Goal: Task Accomplishment & Management: Manage account settings

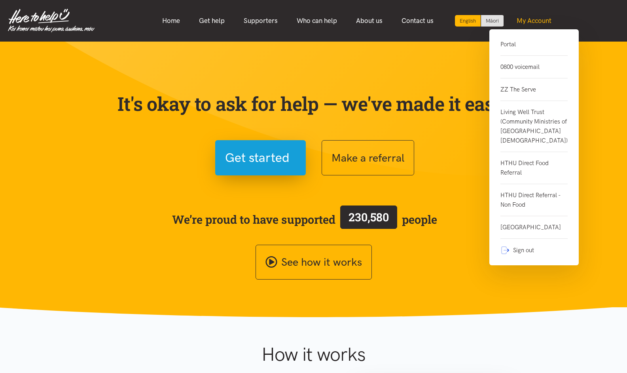
click at [531, 17] on link "My Account" at bounding box center [534, 20] width 54 height 17
click at [501, 48] on link "Portal" at bounding box center [533, 48] width 67 height 16
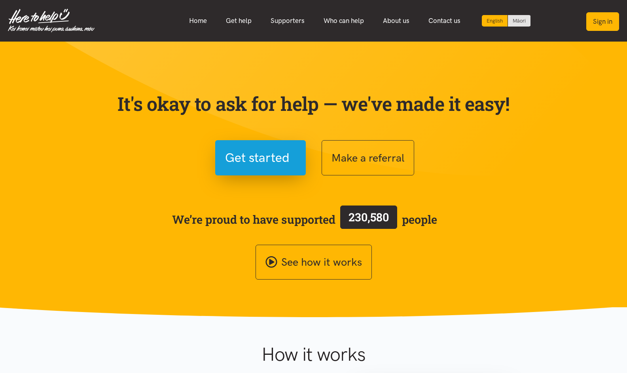
click at [598, 15] on button "Sign in" at bounding box center [602, 21] width 33 height 19
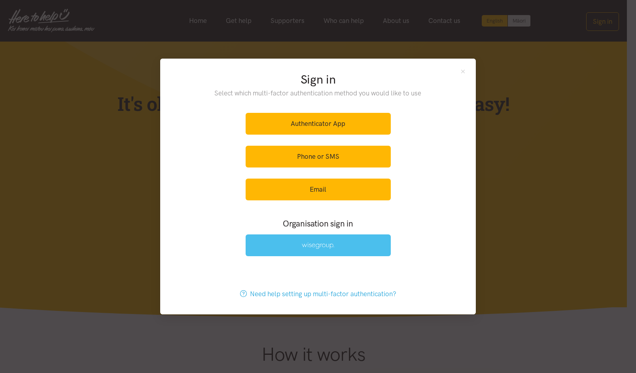
click at [313, 252] on link at bounding box center [318, 245] width 145 height 22
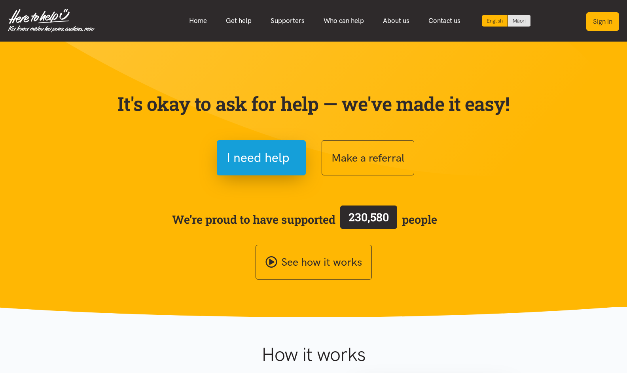
click at [612, 28] on button "Sign in" at bounding box center [602, 21] width 33 height 19
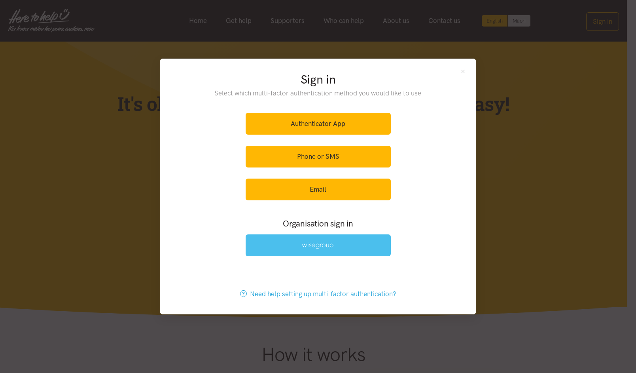
click at [331, 252] on link at bounding box center [318, 245] width 145 height 22
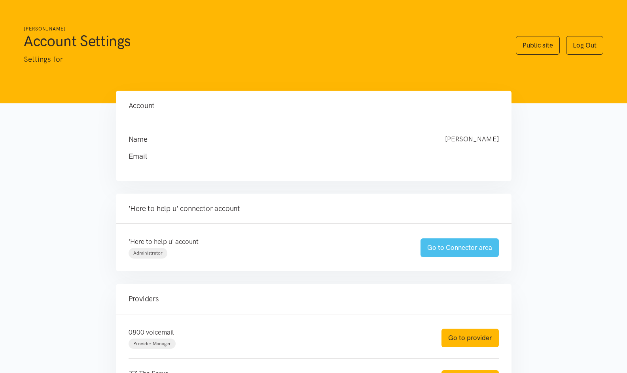
click at [490, 254] on link "Go to Connector area" at bounding box center [459, 247] width 78 height 19
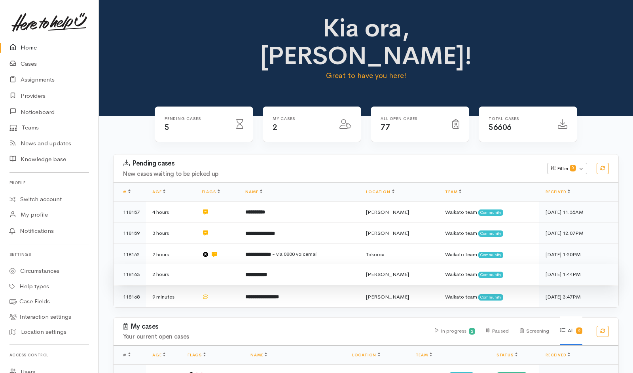
click at [224, 263] on td at bounding box center [217, 273] width 44 height 21
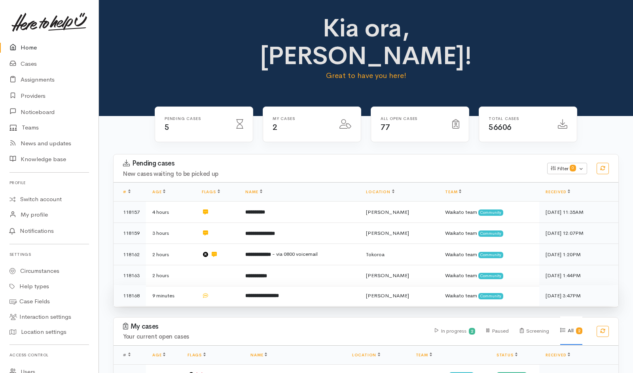
click at [234, 285] on td at bounding box center [217, 295] width 44 height 21
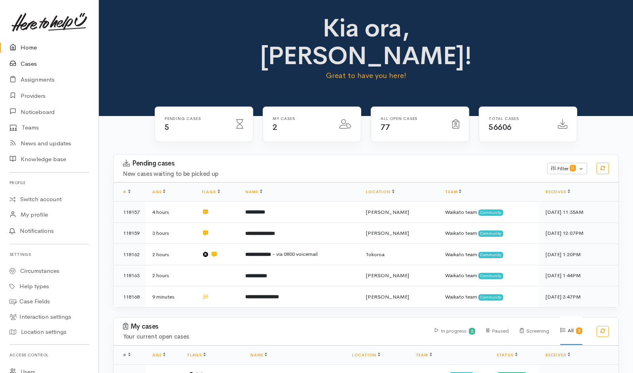
click at [34, 62] on link "Cases" at bounding box center [49, 64] width 98 height 16
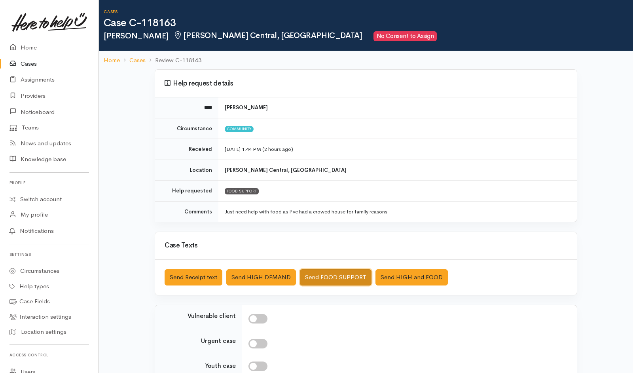
click at [341, 248] on button "Send FOOD SUPPORT" at bounding box center [336, 277] width 72 height 16
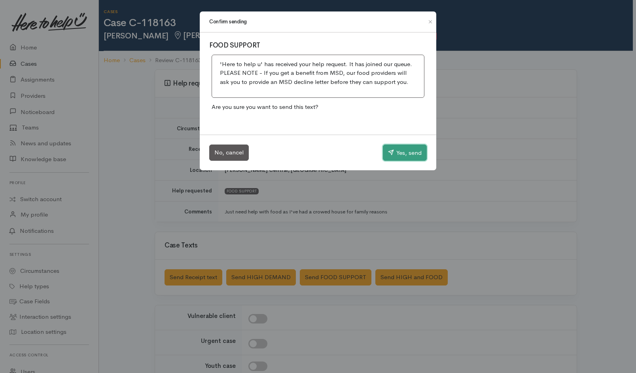
click at [406, 145] on button "Yes, send" at bounding box center [405, 152] width 44 height 17
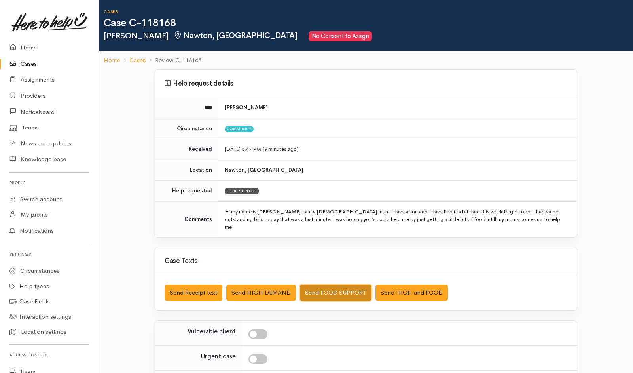
click at [336, 248] on button "Send FOOD SUPPORT" at bounding box center [336, 292] width 72 height 16
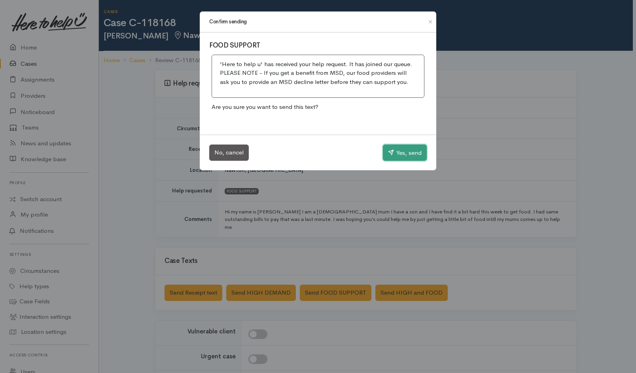
click at [394, 153] on button "Yes, send" at bounding box center [405, 152] width 44 height 17
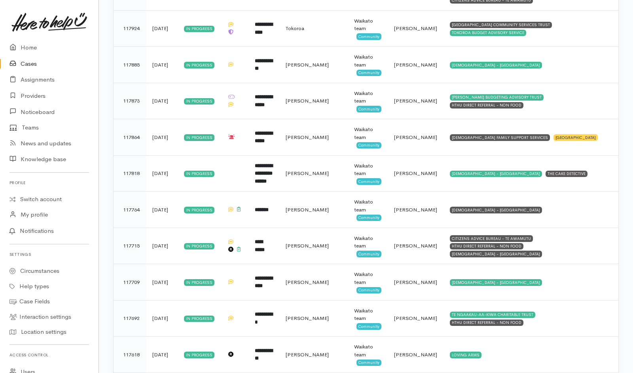
scroll to position [1538, 0]
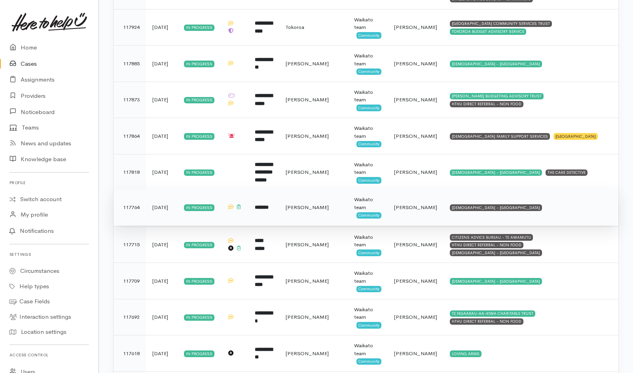
click at [594, 204] on td "SALVATION ARMY - HAMILTON CITY" at bounding box center [530, 207] width 175 height 36
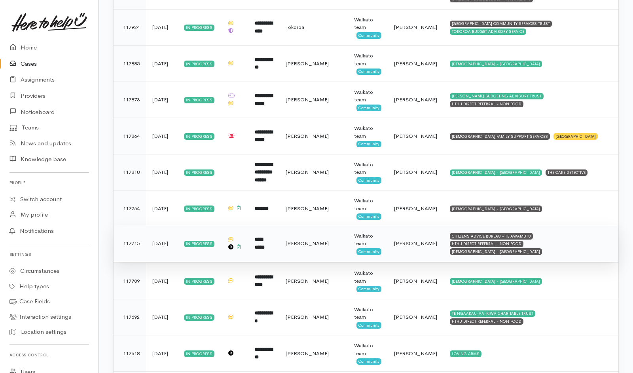
click at [600, 231] on td "CITIZENS ADVICE BUREAU - TE AWAMUTU HTHU DIRECT REFERRAL - NON FOOD SALVATION A…" at bounding box center [530, 243] width 175 height 36
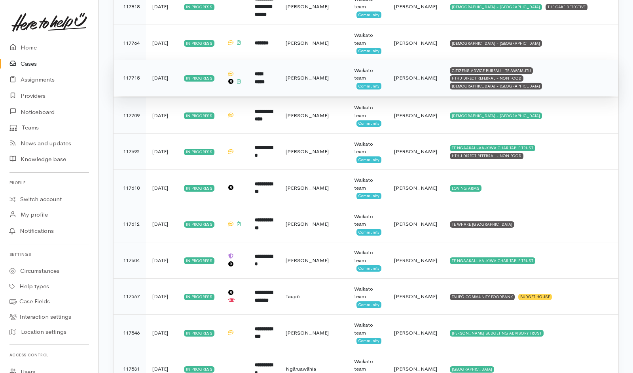
scroll to position [1706, 0]
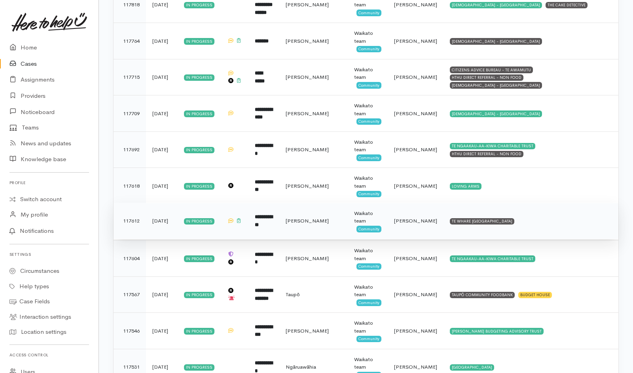
click at [561, 217] on td "TE WHARE KOKONGA MELVILLE COMMUNITY HOUSE" at bounding box center [530, 220] width 175 height 36
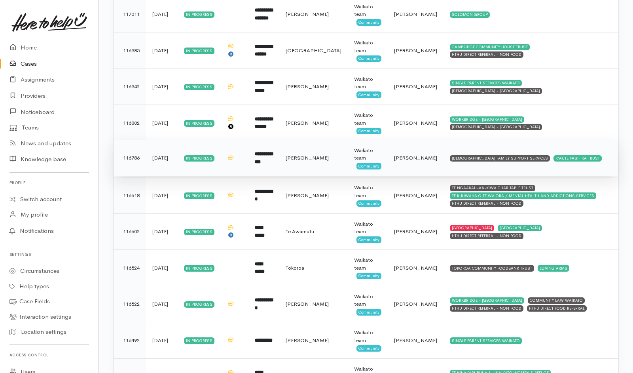
scroll to position [2602, 0]
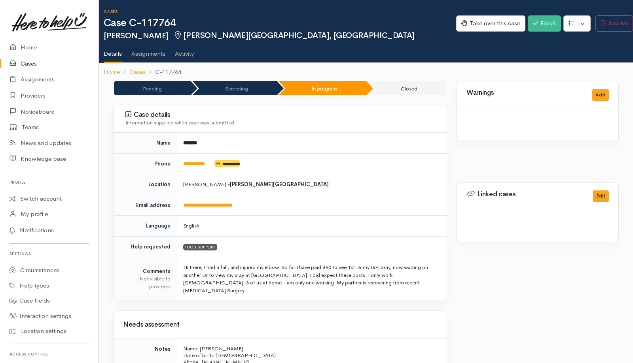
scroll to position [555, 0]
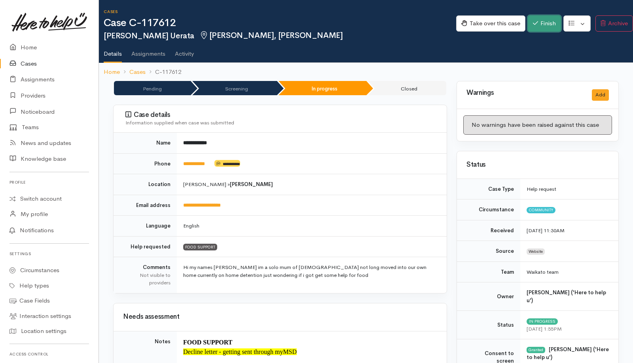
click at [420, 24] on button "Finish" at bounding box center [544, 23] width 33 height 16
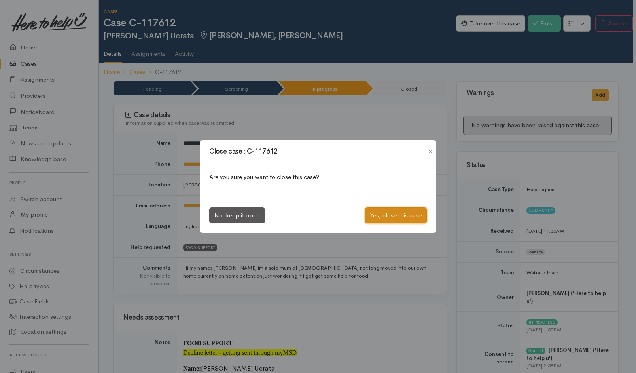
click at [388, 214] on button "Yes, close this case" at bounding box center [396, 215] width 62 height 16
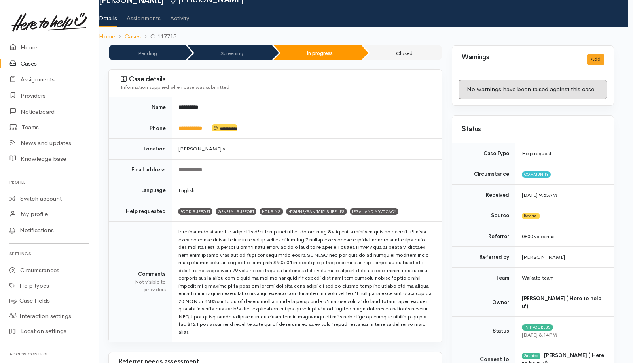
scroll to position [0, 5]
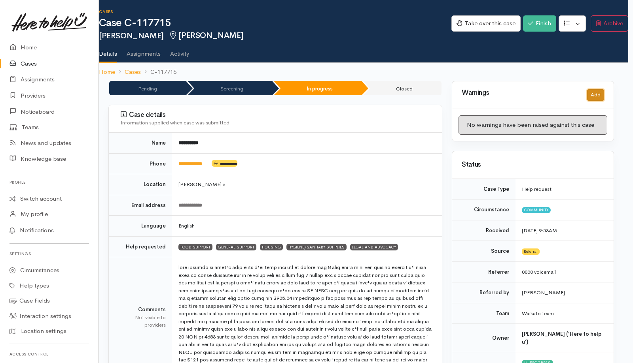
click at [596, 99] on button "Add" at bounding box center [595, 94] width 17 height 11
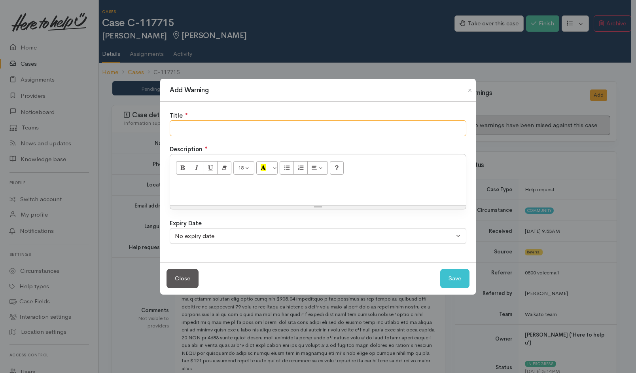
click at [342, 131] on input "text" at bounding box center [318, 128] width 297 height 16
type input "NOT RESPONSIVE"
click at [446, 279] on button "Save" at bounding box center [454, 278] width 29 height 19
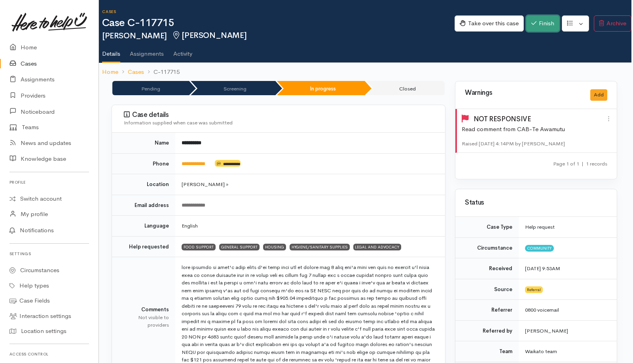
click at [539, 25] on button "Finish" at bounding box center [542, 23] width 33 height 16
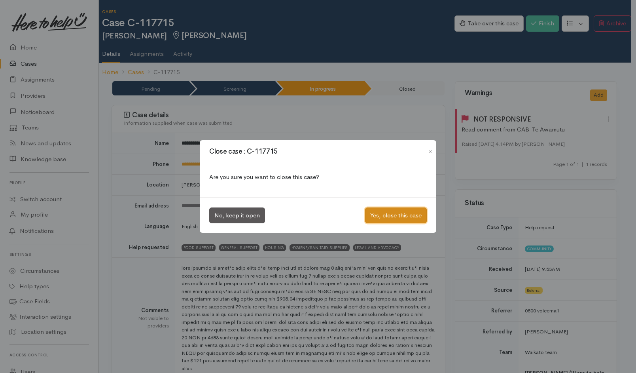
click at [410, 212] on button "Yes, close this case" at bounding box center [396, 215] width 62 height 16
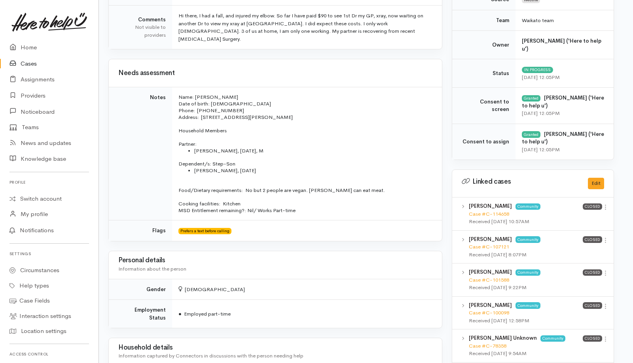
scroll to position [0, 5]
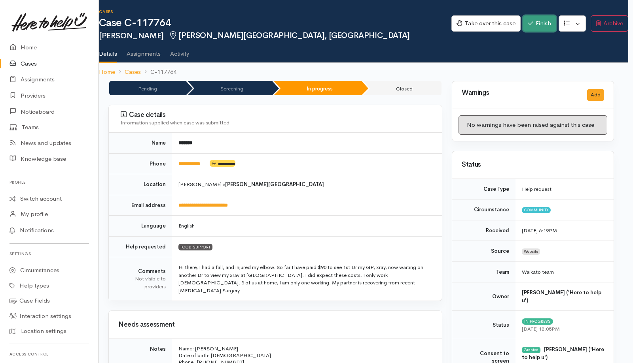
click at [535, 28] on button "Finish" at bounding box center [539, 23] width 33 height 16
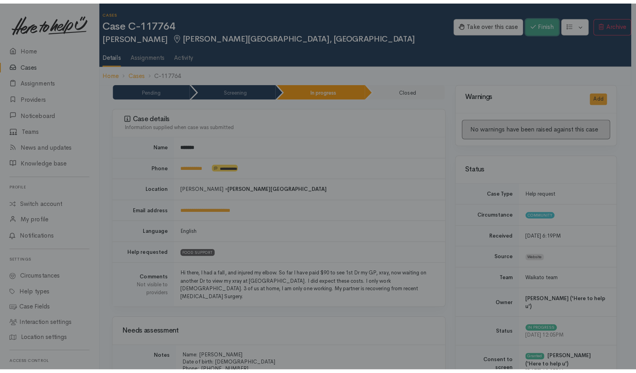
scroll to position [0, 2]
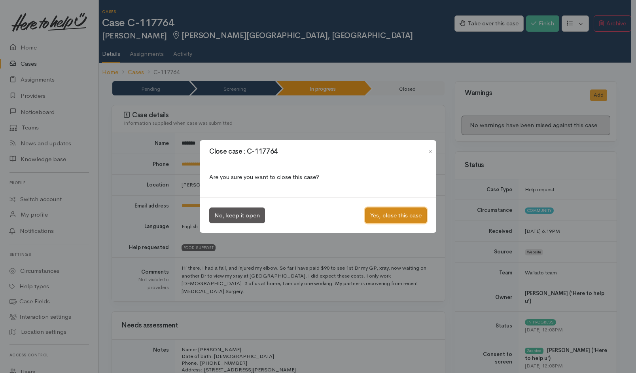
click at [399, 219] on button "Yes, close this case" at bounding box center [396, 215] width 62 height 16
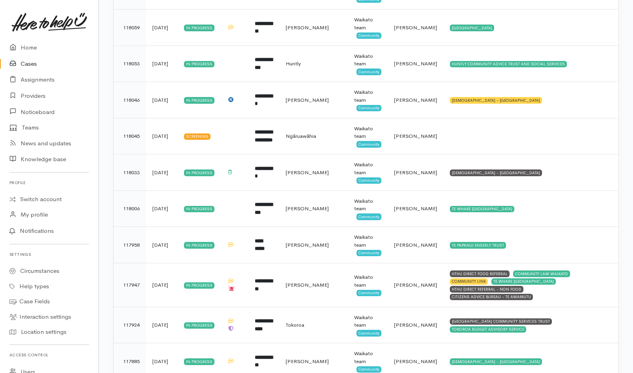
scroll to position [1169, 0]
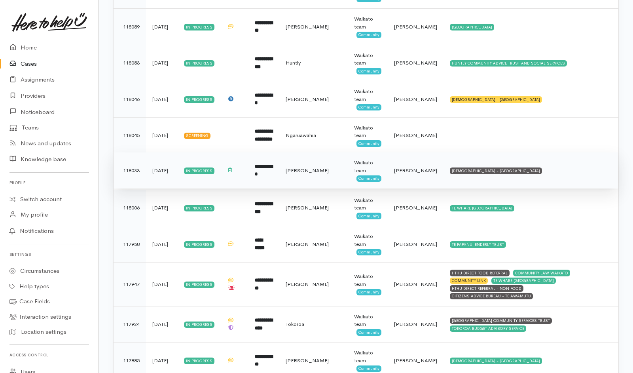
click at [527, 173] on td "[DEMOGRAPHIC_DATA] - [GEOGRAPHIC_DATA]" at bounding box center [530, 170] width 175 height 36
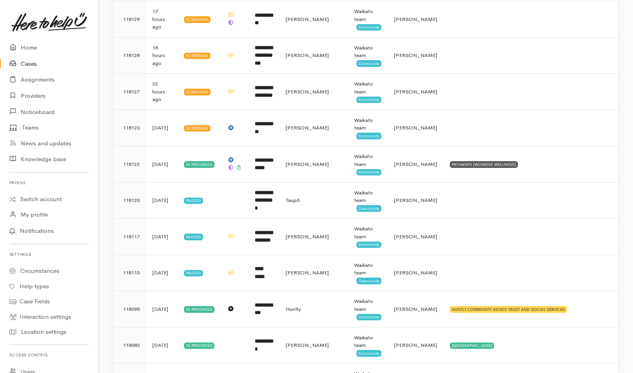
scroll to position [577, 0]
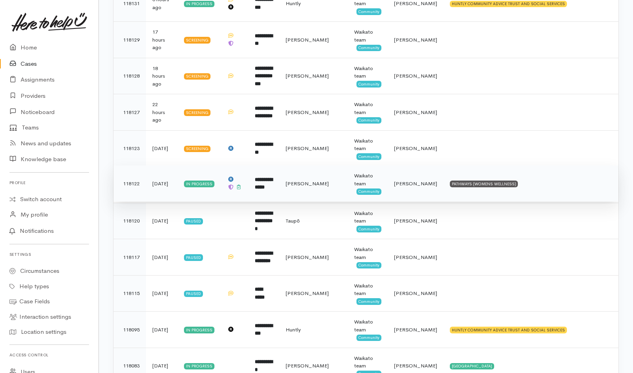
click at [524, 190] on td "PATHWAYS (WOMENS WELLNESS)" at bounding box center [530, 183] width 175 height 36
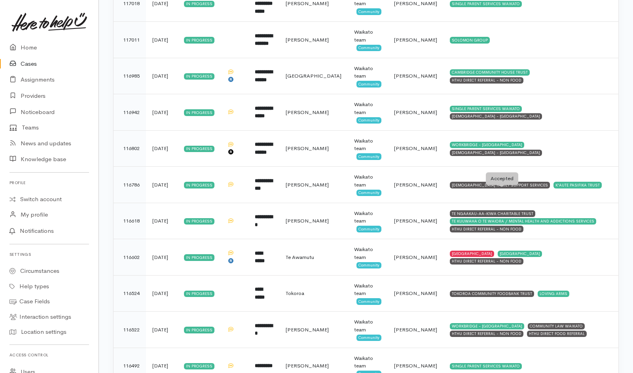
scroll to position [2421, 0]
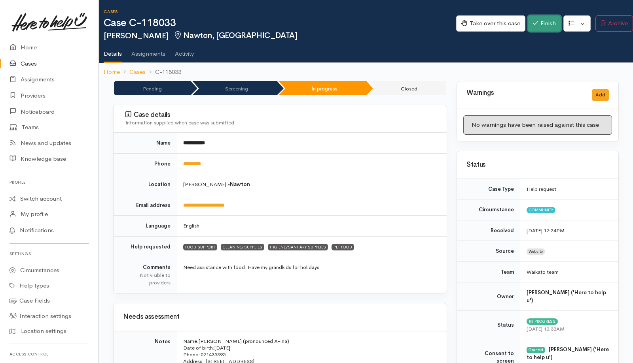
click at [420, 25] on button "Finish" at bounding box center [544, 23] width 33 height 16
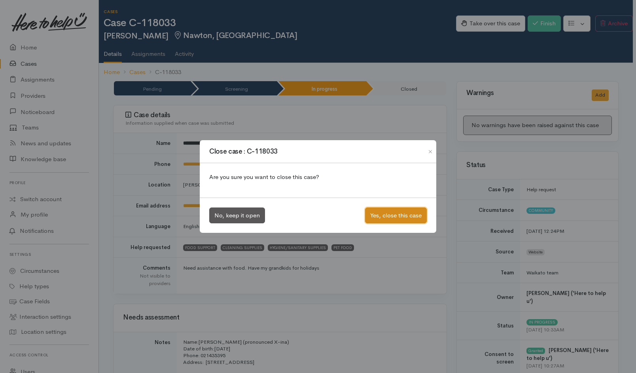
click at [414, 212] on button "Yes, close this case" at bounding box center [396, 215] width 62 height 16
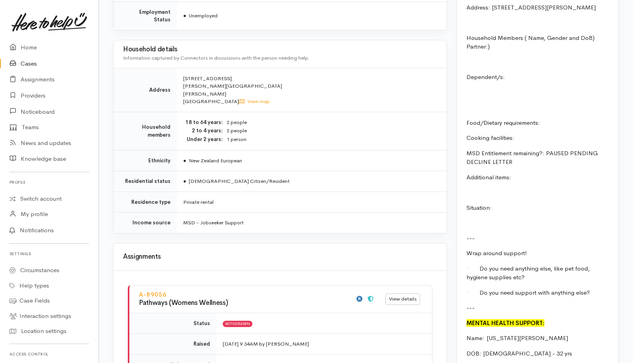
scroll to position [724, 0]
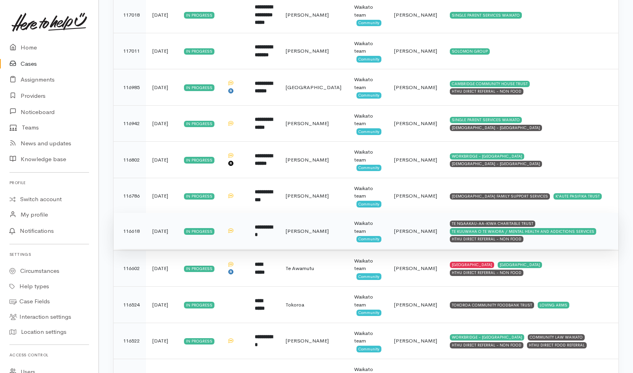
scroll to position [2384, 0]
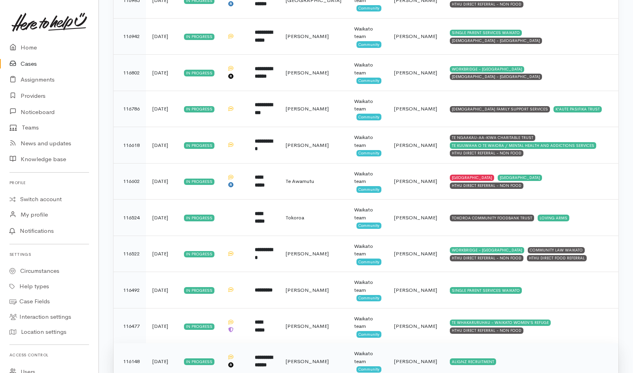
click at [537, 343] on td "ALIGNZ RECRUITMENT" at bounding box center [530, 361] width 175 height 36
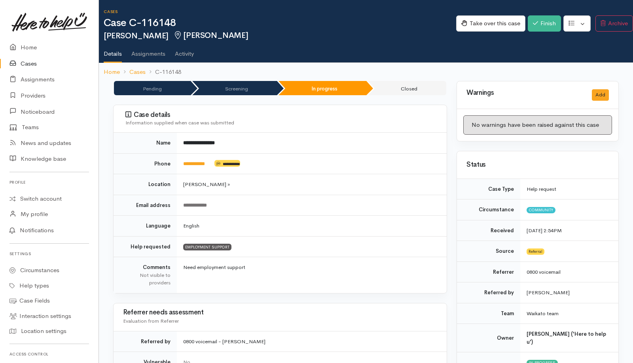
click at [398, 268] on td "Need employment support" at bounding box center [312, 275] width 270 height 36
click at [33, 63] on link "Cases" at bounding box center [49, 64] width 98 height 16
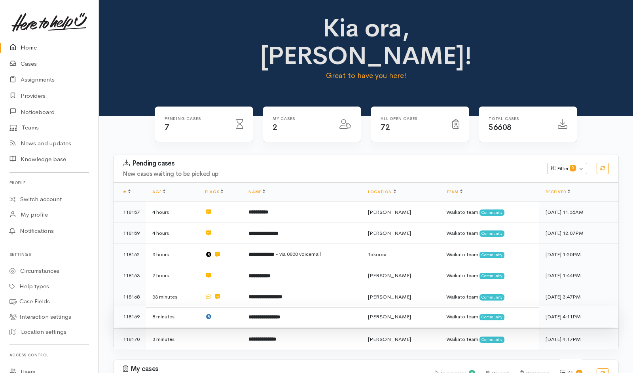
click at [229, 306] on td at bounding box center [220, 316] width 43 height 21
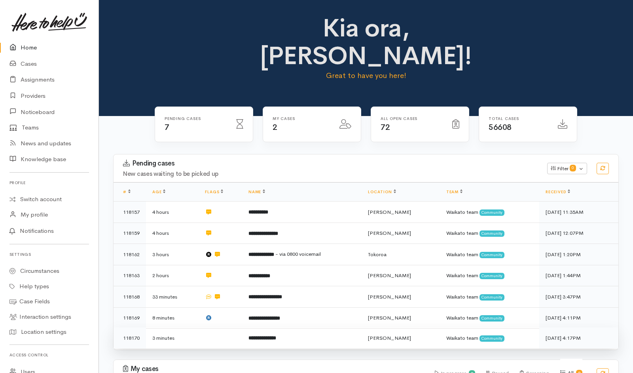
click at [231, 327] on td at bounding box center [220, 337] width 43 height 21
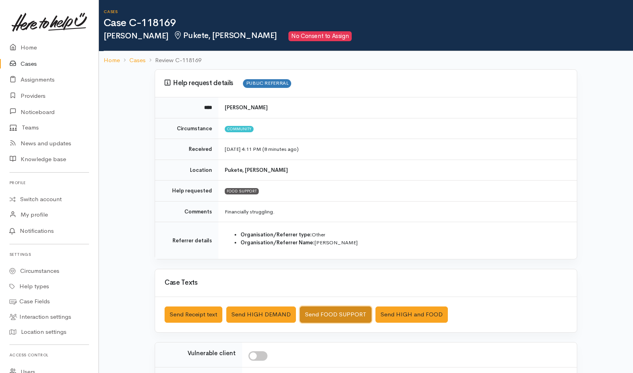
click at [324, 248] on button "Send FOOD SUPPORT" at bounding box center [336, 314] width 72 height 16
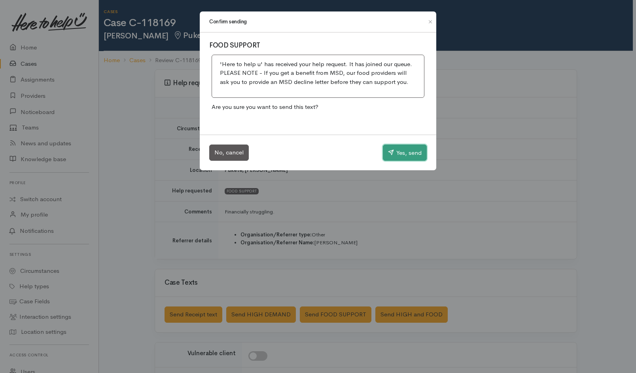
click at [417, 146] on button "Yes, send" at bounding box center [405, 152] width 44 height 17
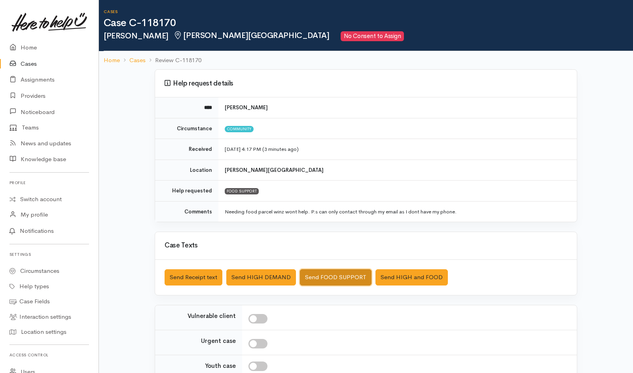
click at [323, 248] on button "Send FOOD SUPPORT" at bounding box center [336, 277] width 72 height 16
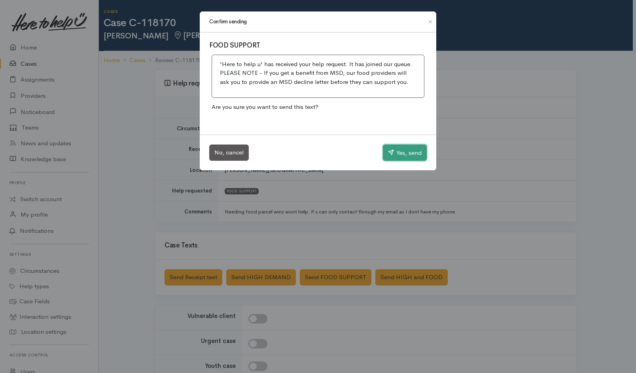
click at [395, 154] on button "Yes, send" at bounding box center [405, 152] width 44 height 17
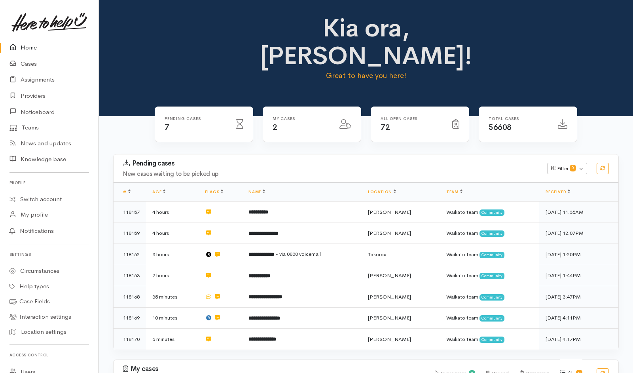
click at [337, 328] on div "Pending cases New cases waiting to be picked up Filter 0 Filters Clear filters …" at bounding box center [365, 256] width 515 height 205
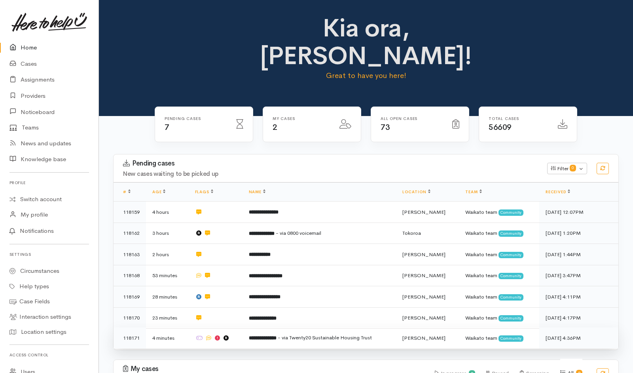
click at [238, 327] on td at bounding box center [216, 337] width 54 height 21
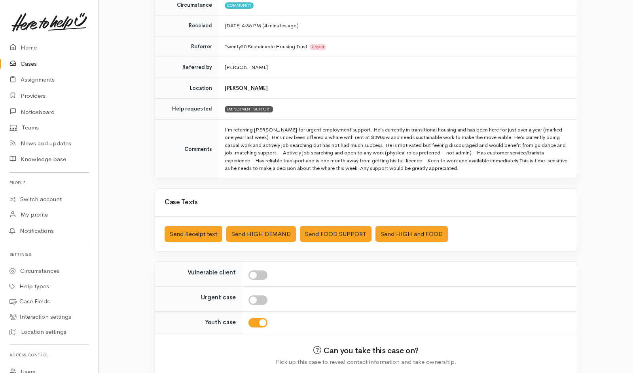
scroll to position [130, 0]
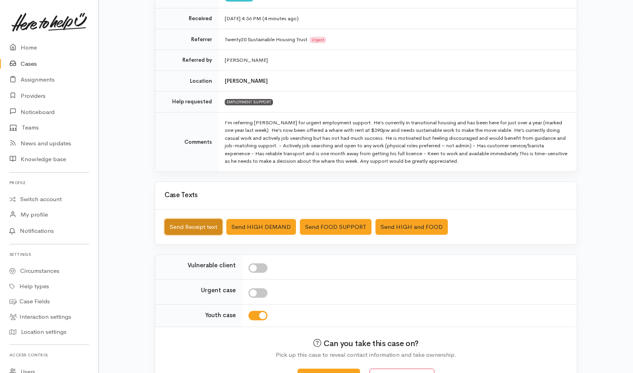
click at [200, 221] on button "Send Receipt text" at bounding box center [194, 227] width 58 height 16
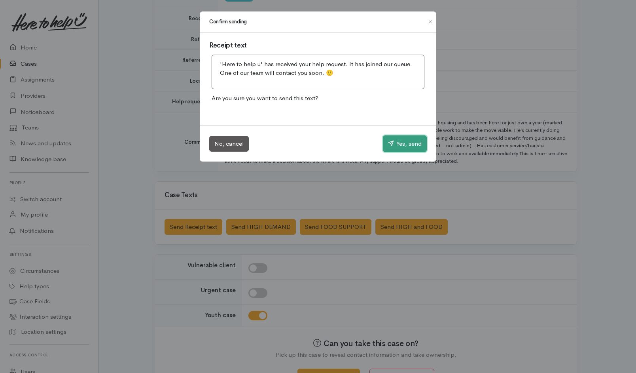
click at [413, 149] on button "Yes, send" at bounding box center [405, 143] width 44 height 17
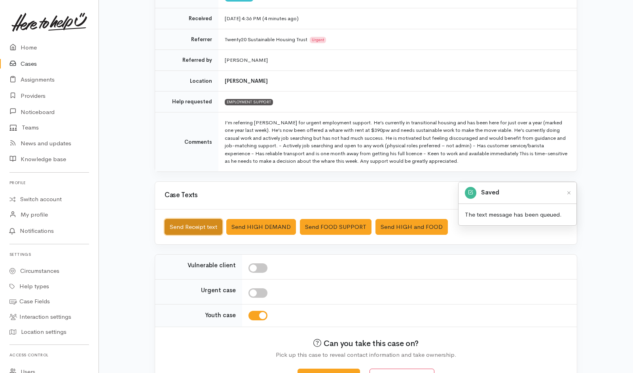
scroll to position [157, 0]
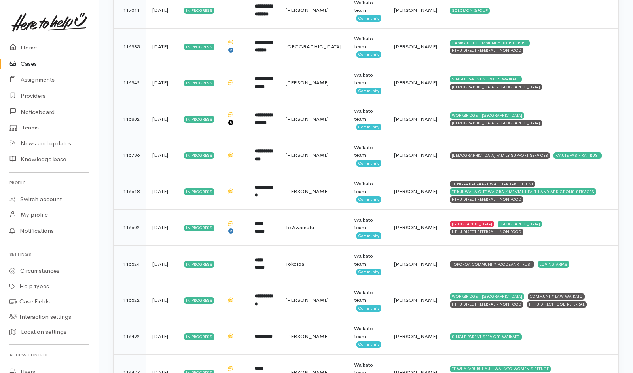
scroll to position [2457, 0]
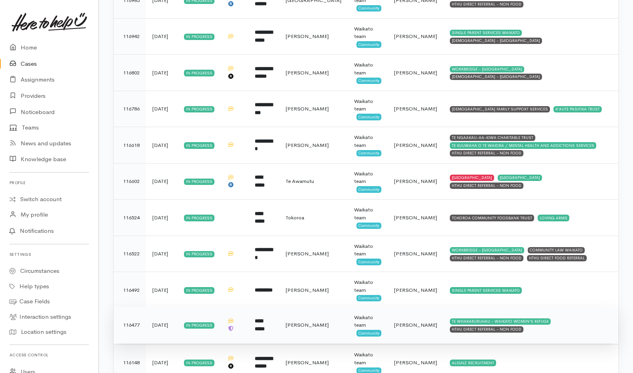
click at [569, 306] on td "TE WHAKARURUHAU - WAIKATO WOMEN'S REFUGE HTHU DIRECT REFERRAL - NON FOOD" at bounding box center [530, 324] width 175 height 36
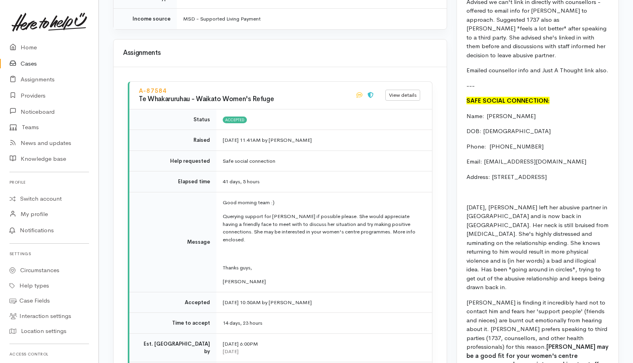
scroll to position [938, 0]
click at [410, 91] on link "View details" at bounding box center [402, 96] width 35 height 11
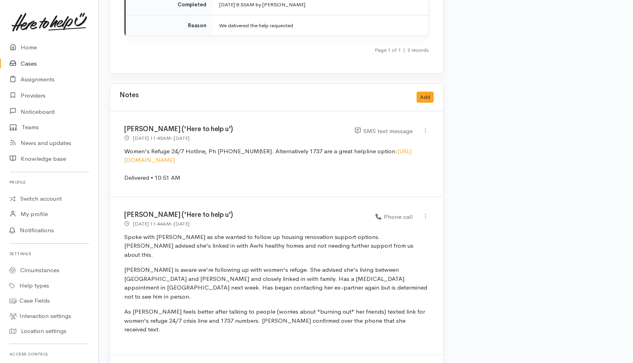
scroll to position [1466, 4]
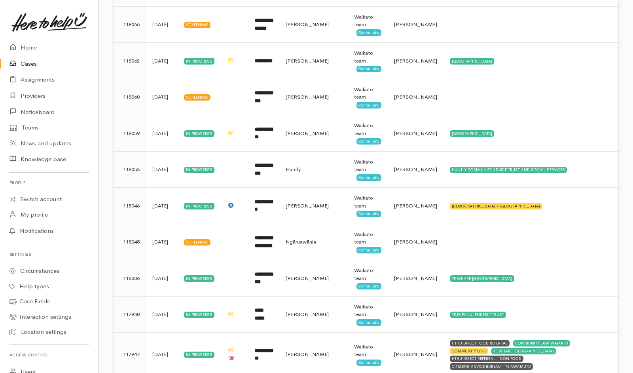
scroll to position [1138, 0]
